Goal: Communication & Community: Answer question/provide support

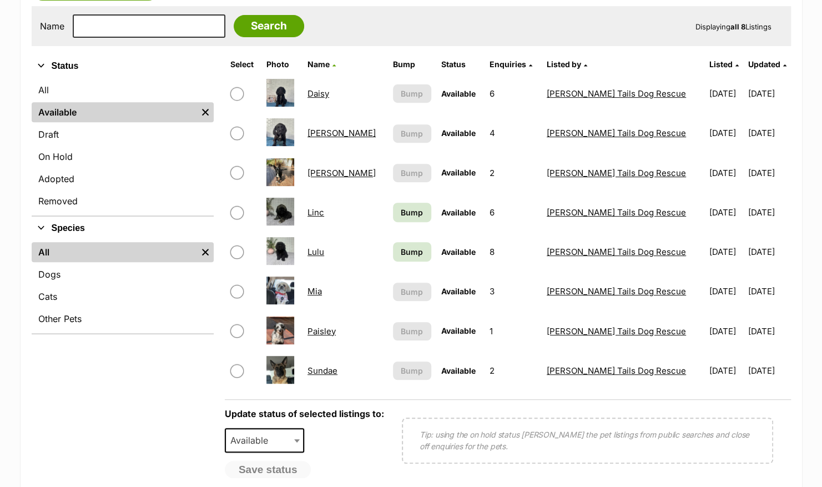
click at [322, 293] on link "Mia" at bounding box center [314, 291] width 14 height 11
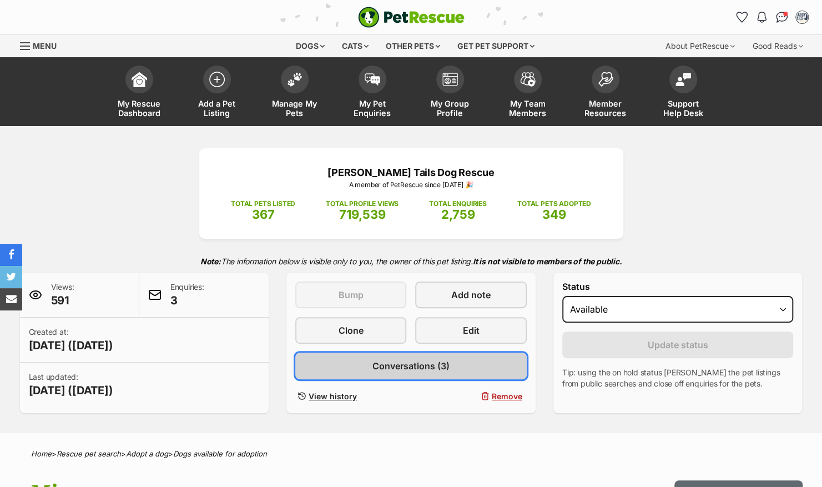
click at [418, 367] on span "Conversations (3)" at bounding box center [410, 365] width 77 height 13
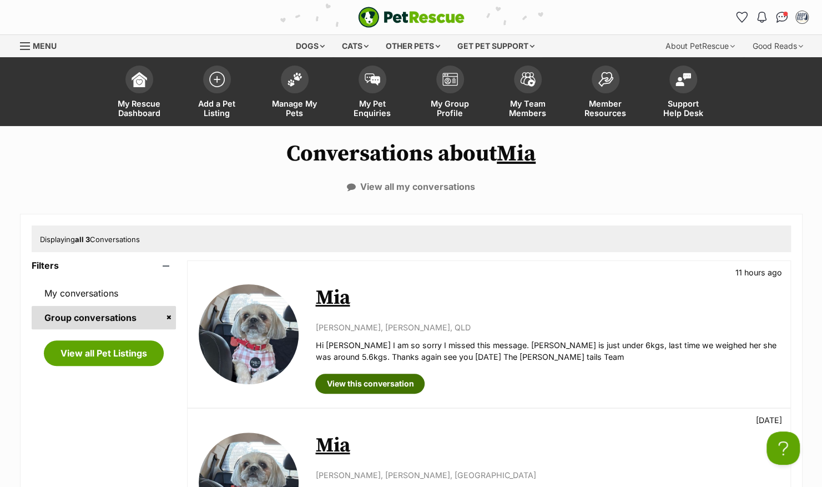
click at [371, 382] on link "View this conversation" at bounding box center [369, 383] width 109 height 20
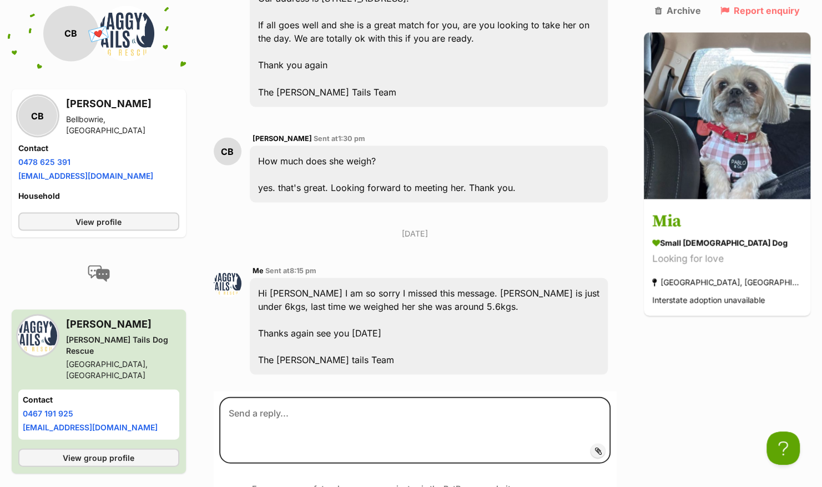
scroll to position [1183, 0]
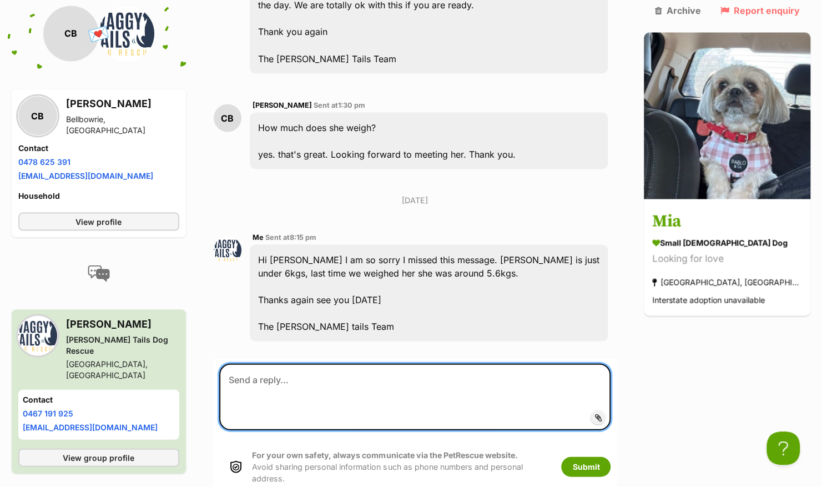
click at [367, 363] on textarea at bounding box center [415, 396] width 392 height 67
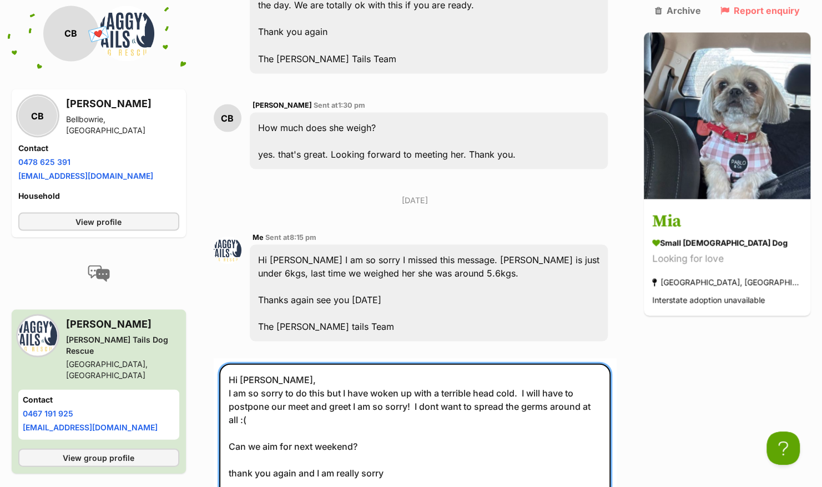
scroll to position [1418, 0]
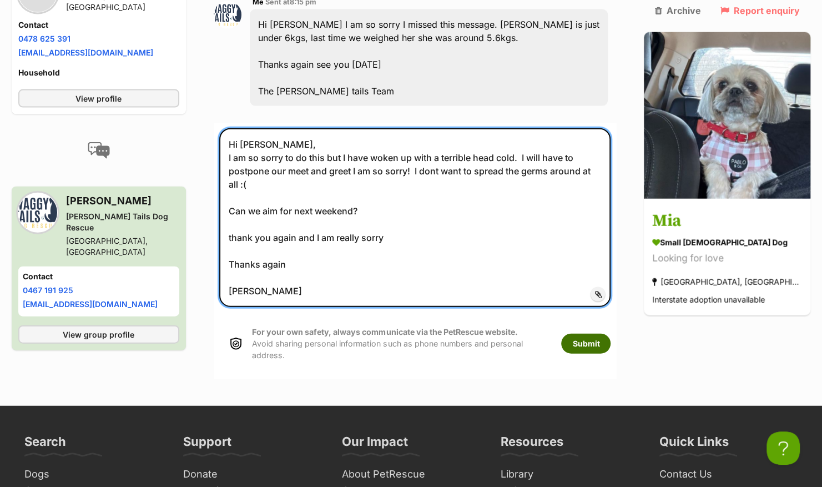
type textarea "Hi Christine, I am so sorry to do this but I have woken up with a terrible head…"
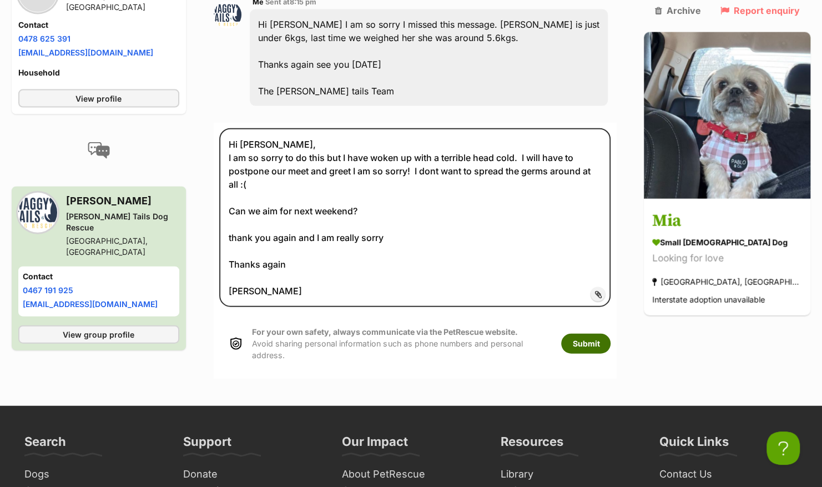
click at [610, 333] on button "Submit" at bounding box center [585, 343] width 49 height 20
